Goal: Task Accomplishment & Management: Complete application form

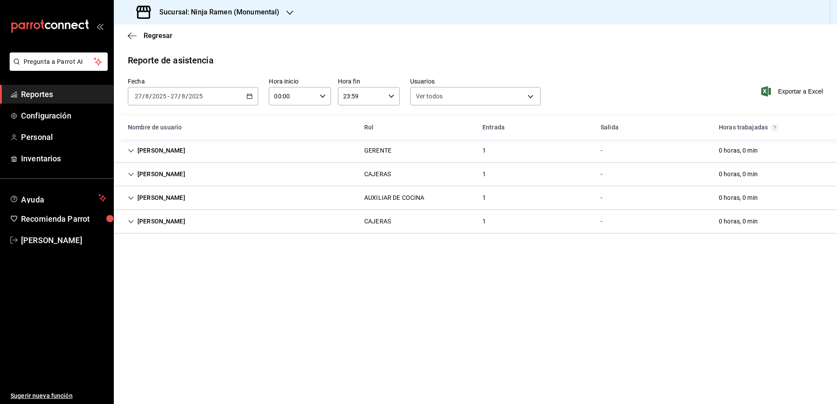
click at [277, 6] on div "Sucursal: Ninja Ramen (Monumental)" at bounding box center [209, 12] width 176 height 25
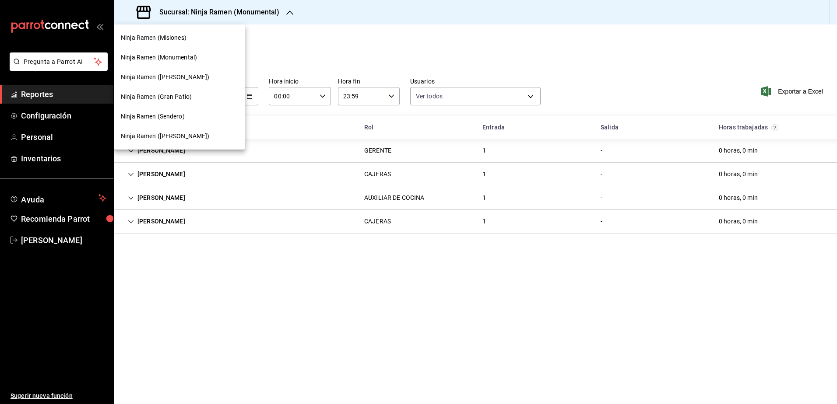
click at [193, 76] on div "Ninja Ramen ([PERSON_NAME])" at bounding box center [179, 77] width 117 height 9
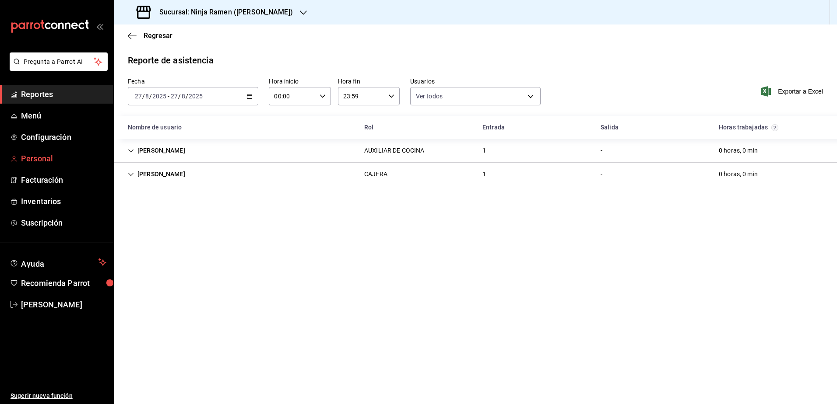
click at [39, 156] on span "Personal" at bounding box center [63, 159] width 85 height 12
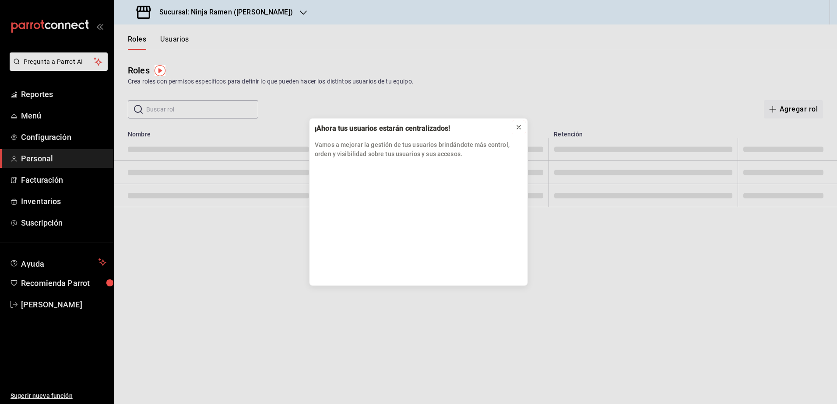
click at [521, 128] on icon at bounding box center [518, 127] width 7 height 7
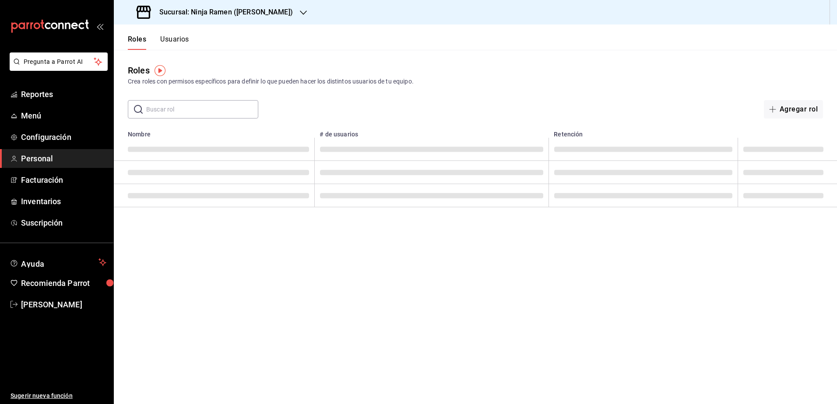
click at [173, 39] on button "Usuarios" at bounding box center [174, 42] width 29 height 15
click at [792, 108] on button "Nuevo usuario" at bounding box center [787, 109] width 69 height 18
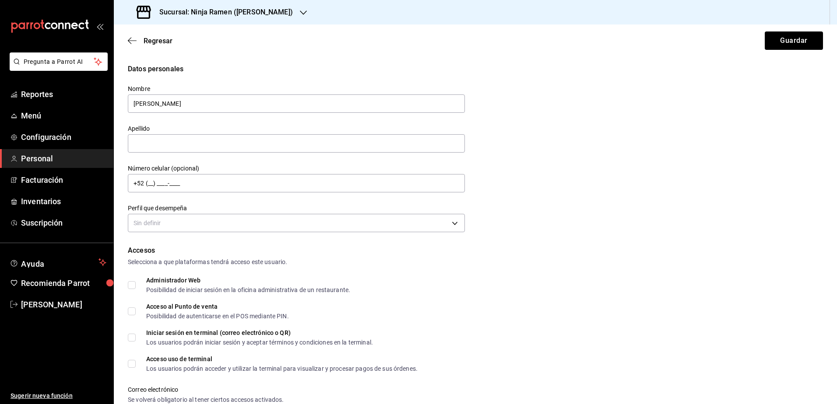
type input "[PERSON_NAME]"
type input "[PHONE_NUMBER]"
click at [250, 219] on body "Pregunta a Parrot AI Reportes Menú Configuración Personal Facturación Inventari…" at bounding box center [418, 202] width 837 height 404
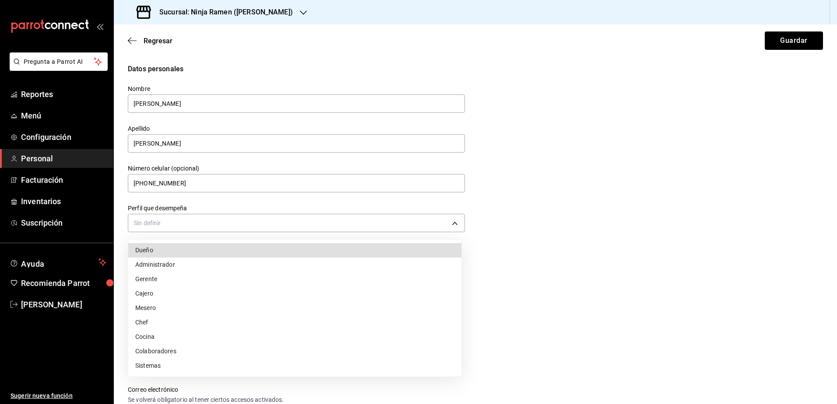
click at [179, 291] on li "Cajero" at bounding box center [294, 294] width 333 height 14
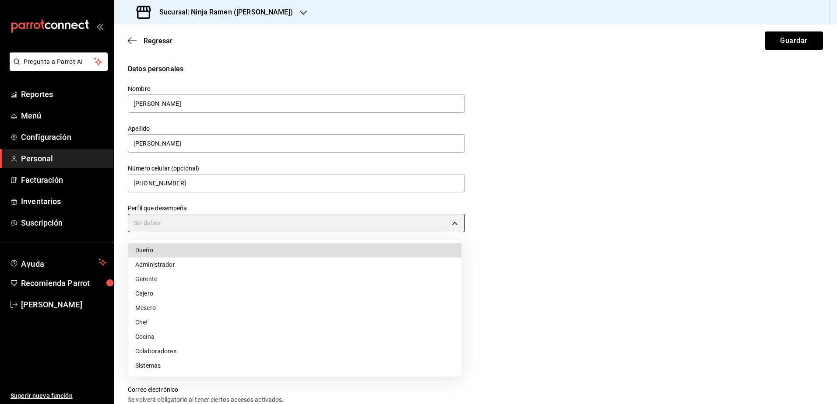
type input "CASHIER"
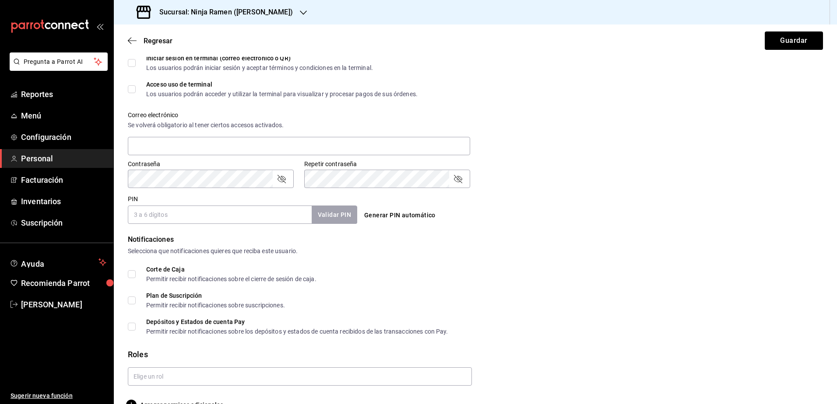
scroll to position [295, 0]
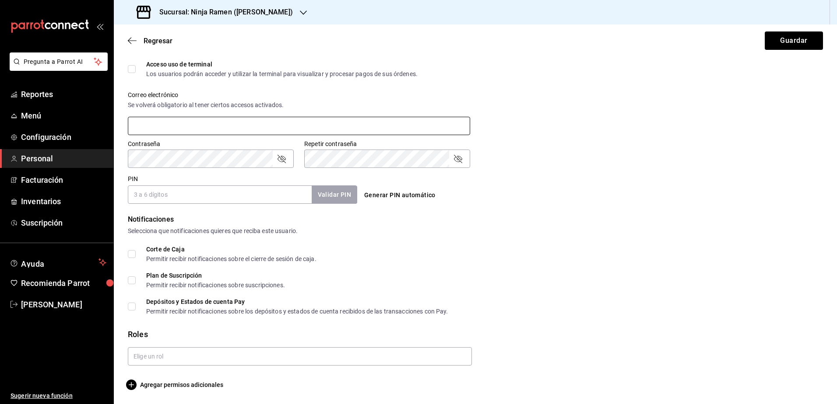
click at [240, 127] on input "text" at bounding box center [299, 126] width 342 height 18
type input "[EMAIL_ADDRESS][DOMAIN_NAME]"
type input "9106"
click at [330, 191] on button "Validar PIN" at bounding box center [334, 195] width 46 height 19
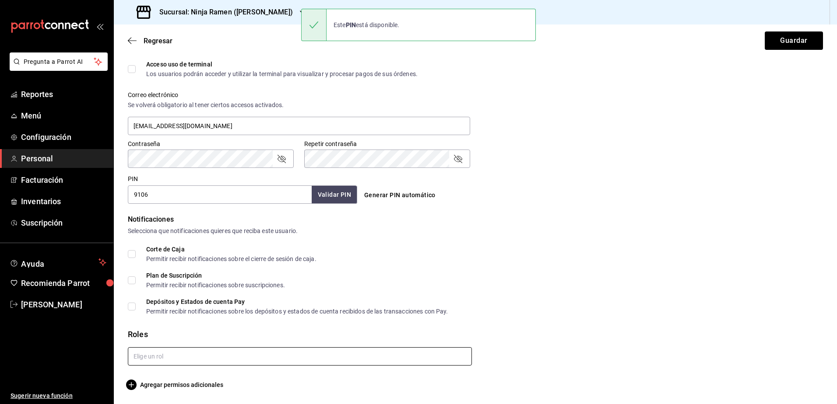
click at [295, 362] on input "text" at bounding box center [300, 356] width 344 height 18
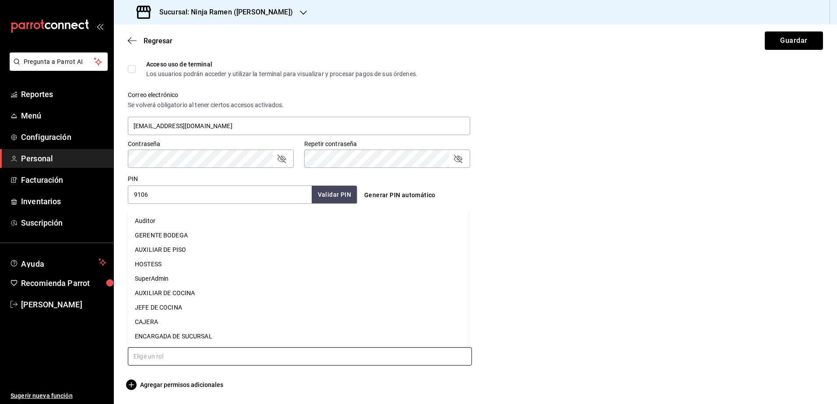
click at [199, 317] on li "CAJERA" at bounding box center [298, 322] width 341 height 14
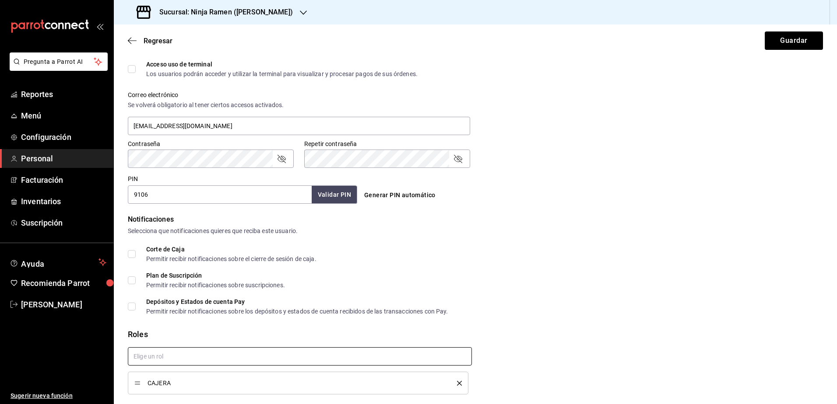
checkbox input "true"
click at [798, 39] on button "Guardar" at bounding box center [793, 41] width 58 height 18
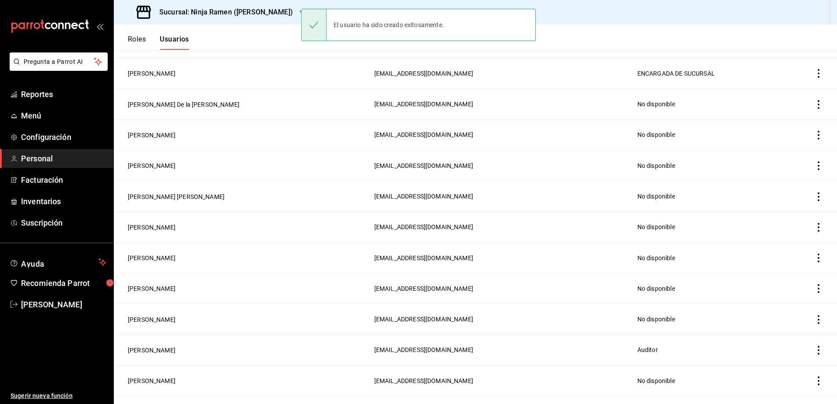
scroll to position [325, 0]
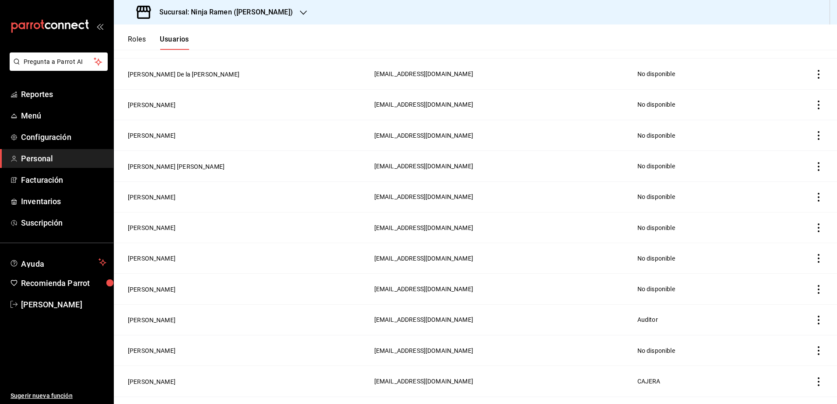
click at [300, 15] on icon "button" at bounding box center [303, 12] width 7 height 7
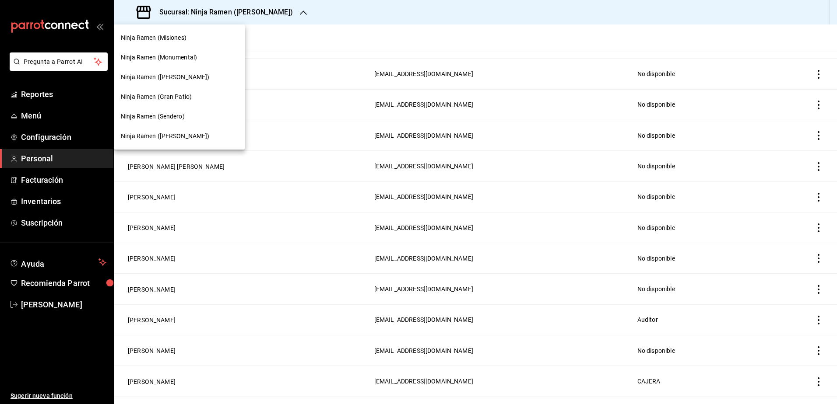
click at [200, 140] on div "Ninja Ramen ([PERSON_NAME])" at bounding box center [179, 136] width 117 height 9
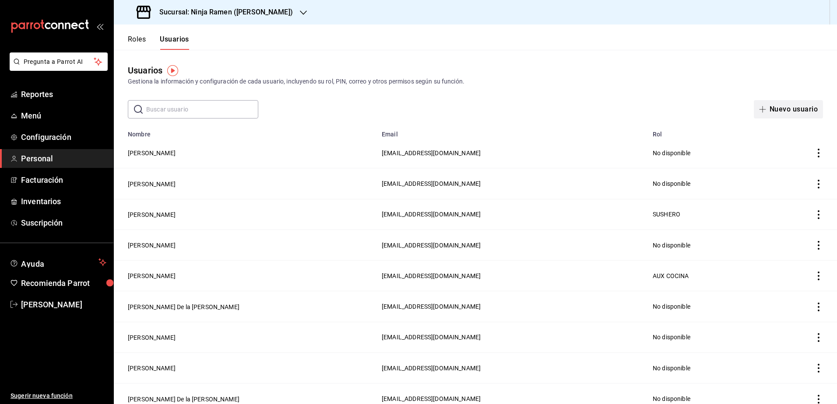
click at [771, 114] on button "Nuevo usuario" at bounding box center [787, 109] width 69 height 18
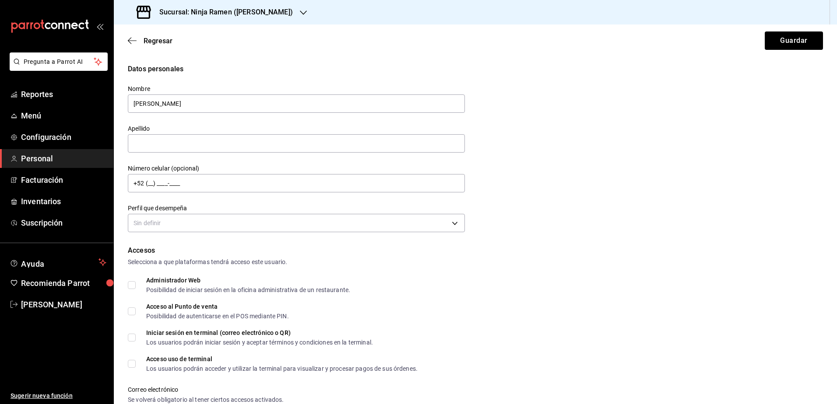
type input "[PERSON_NAME]"
type input "[PHONE_NUMBER]"
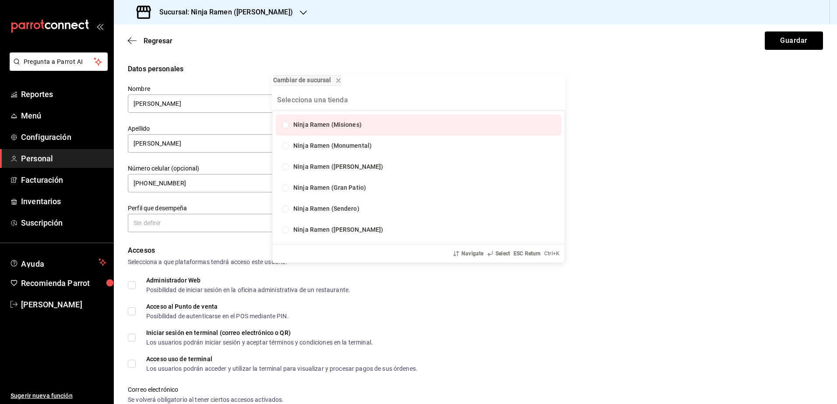
click at [472, 305] on div "Cambiar de sucursal Ninja Ramen (Misiones) Ninja Ramen (Monumental) Ninja Ramen…" at bounding box center [418, 202] width 837 height 404
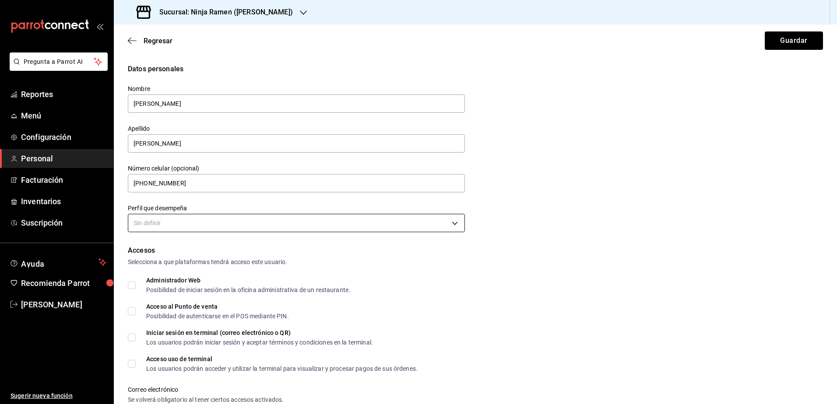
click at [242, 222] on body "Pregunta a Parrot AI Reportes Menú Configuración Personal Facturación Inventari…" at bounding box center [418, 202] width 837 height 404
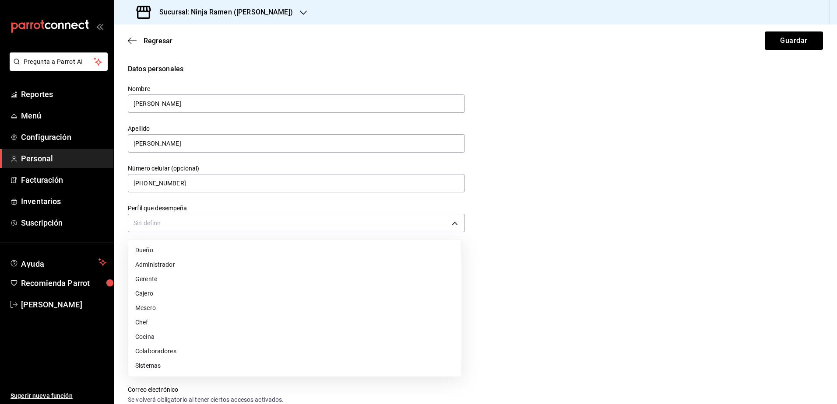
click at [177, 336] on li "Cocina" at bounding box center [294, 337] width 333 height 14
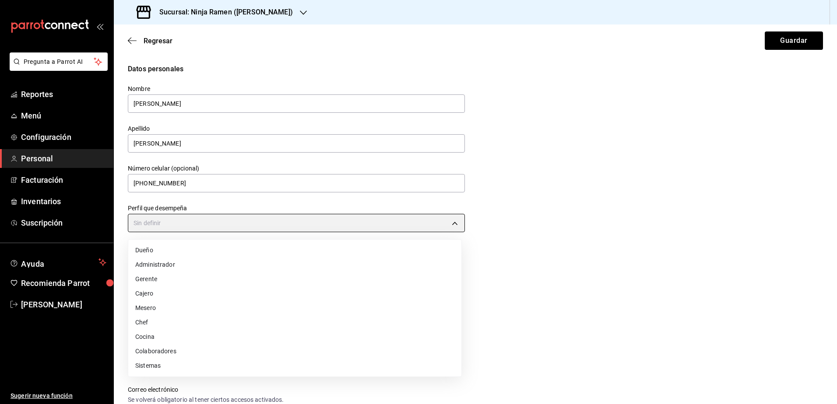
type input "KITCHEN"
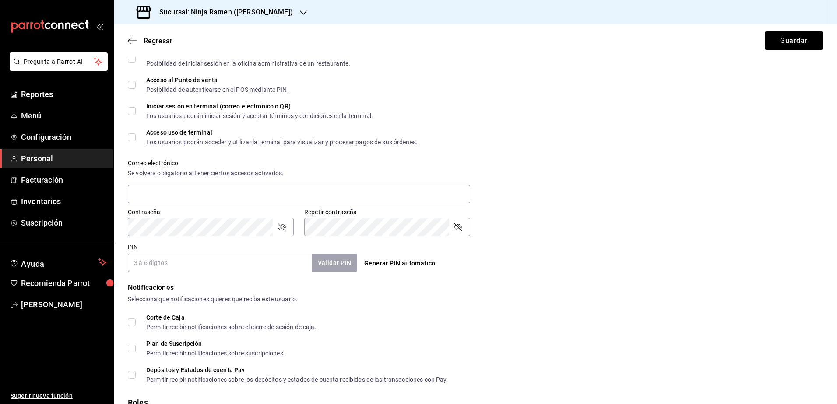
scroll to position [295, 0]
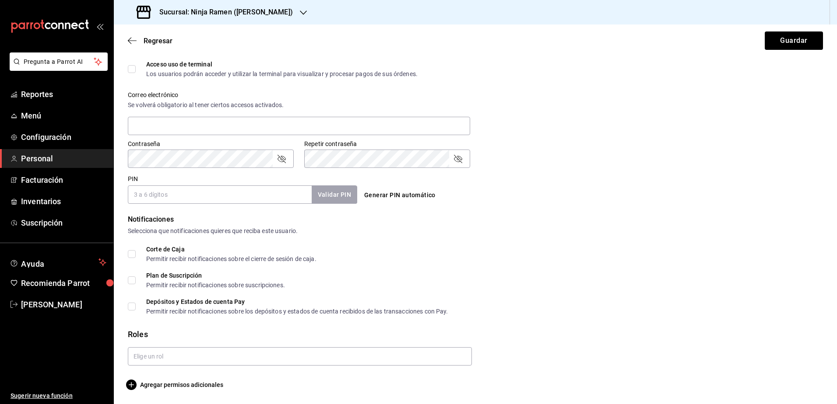
click at [215, 196] on input "PIN" at bounding box center [220, 195] width 184 height 18
type input "1904"
click at [341, 198] on button "Validar PIN" at bounding box center [334, 195] width 46 height 19
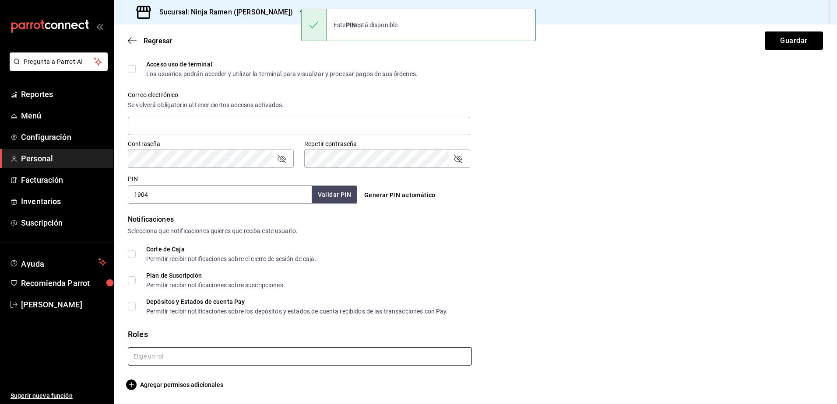
click at [221, 357] on input "text" at bounding box center [300, 356] width 344 height 18
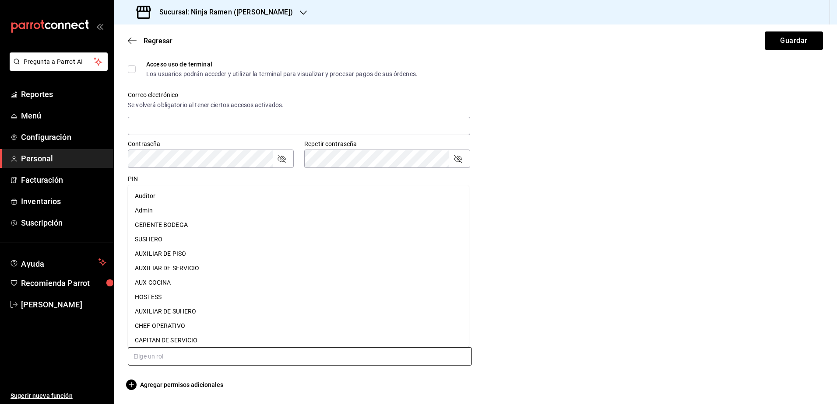
click at [199, 280] on li "AUX COCINA" at bounding box center [298, 283] width 341 height 14
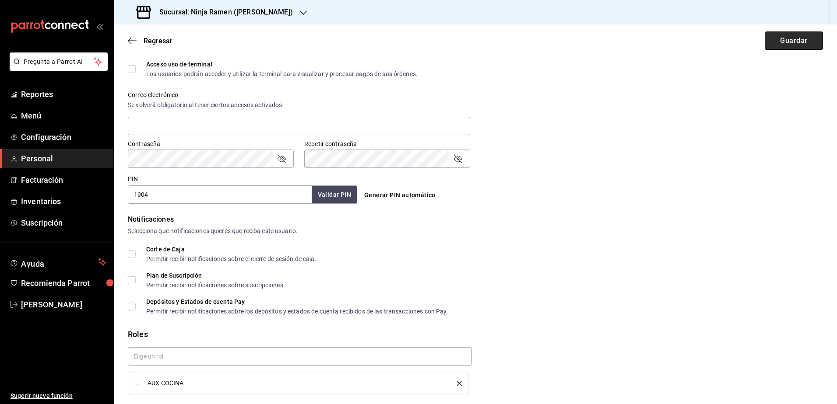
click at [781, 43] on button "Guardar" at bounding box center [793, 41] width 58 height 18
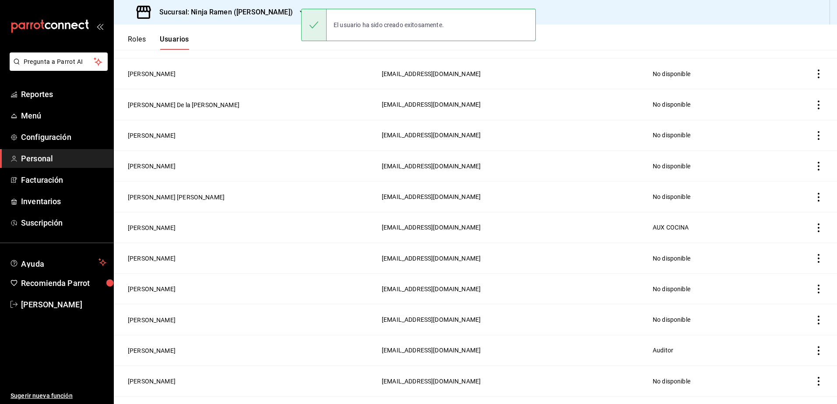
scroll to position [325, 0]
